Goal: Entertainment & Leisure: Consume media (video, audio)

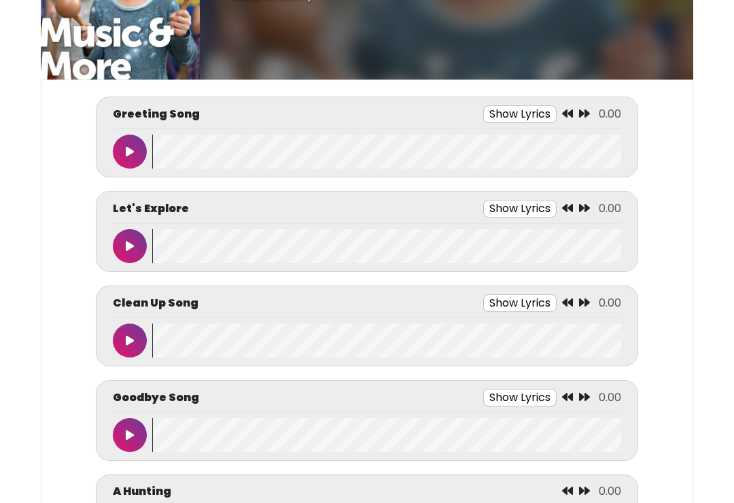
scroll to position [80, 0]
click at [122, 156] on button at bounding box center [130, 152] width 34 height 34
click at [155, 258] on wave at bounding box center [386, 246] width 469 height 34
click at [131, 238] on button at bounding box center [130, 246] width 34 height 34
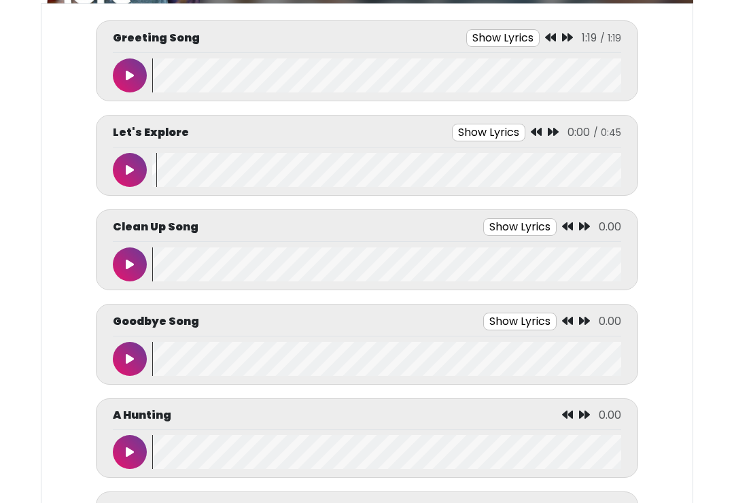
scroll to position [156, 0]
click at [129, 254] on button at bounding box center [130, 264] width 34 height 34
click at [138, 260] on button at bounding box center [130, 264] width 34 height 34
click at [133, 260] on icon at bounding box center [130, 264] width 8 height 11
click at [170, 270] on wave at bounding box center [386, 264] width 469 height 34
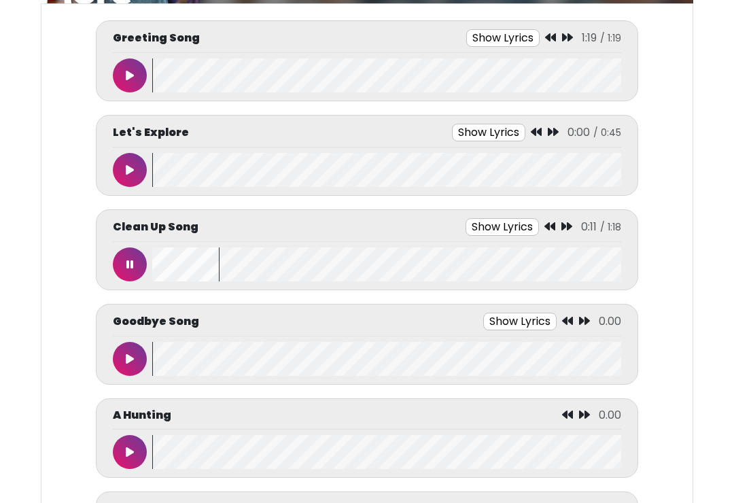
click at [164, 256] on wave at bounding box center [386, 264] width 469 height 34
click at [130, 266] on icon at bounding box center [129, 264] width 7 height 11
click at [121, 273] on button at bounding box center [130, 264] width 34 height 34
click at [122, 260] on button at bounding box center [130, 264] width 34 height 34
click at [135, 266] on button at bounding box center [130, 264] width 34 height 34
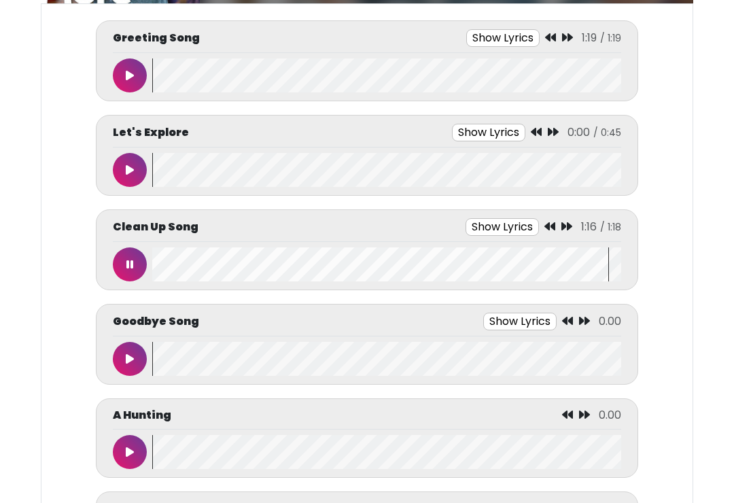
click at [124, 264] on button at bounding box center [130, 264] width 34 height 34
click at [161, 273] on wave at bounding box center [386, 264] width 469 height 34
click at [160, 269] on wave at bounding box center [386, 264] width 469 height 34
click at [155, 273] on wave at bounding box center [386, 264] width 469 height 34
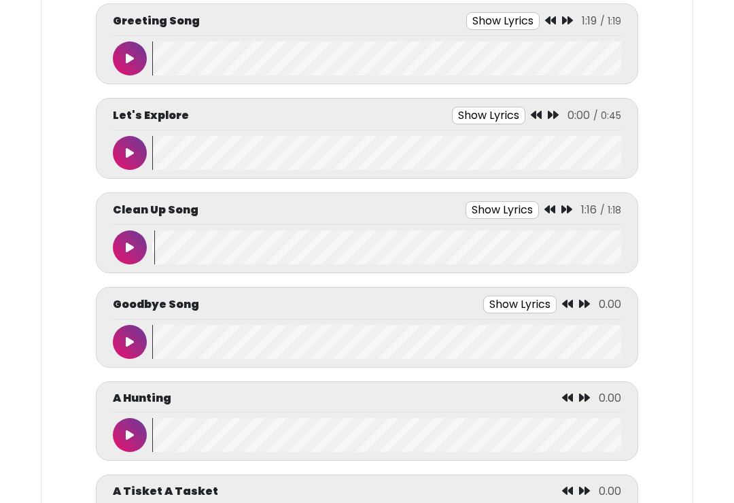
scroll to position [172, 0]
click at [156, 263] on wave at bounding box center [386, 248] width 469 height 34
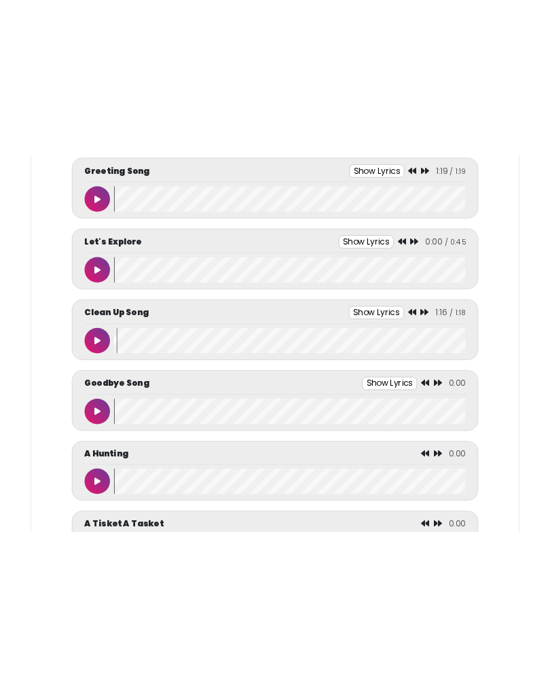
scroll to position [0, 0]
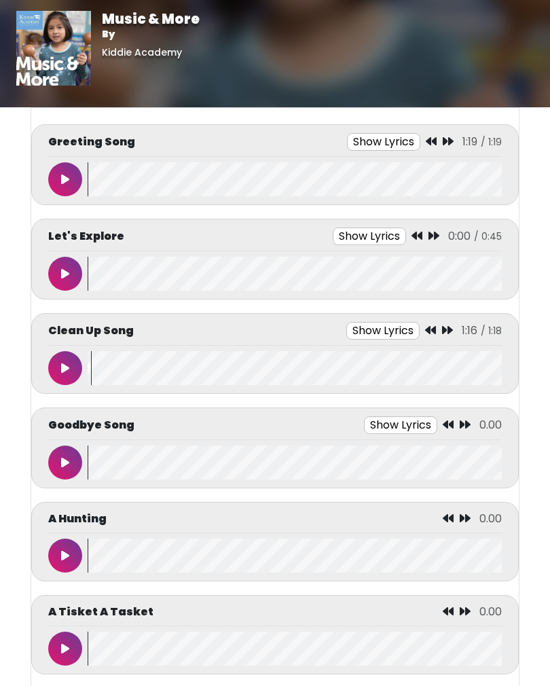
click at [68, 457] on icon at bounding box center [65, 462] width 8 height 11
click at [54, 459] on button at bounding box center [65, 463] width 34 height 34
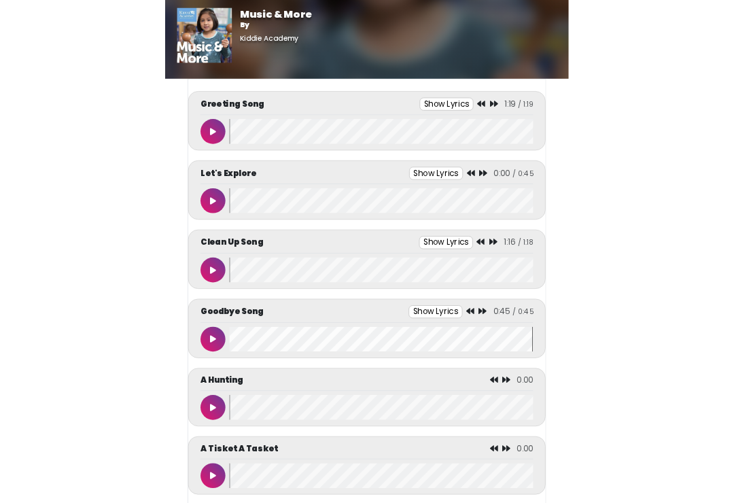
scroll to position [172, 0]
